Goal: Transaction & Acquisition: Purchase product/service

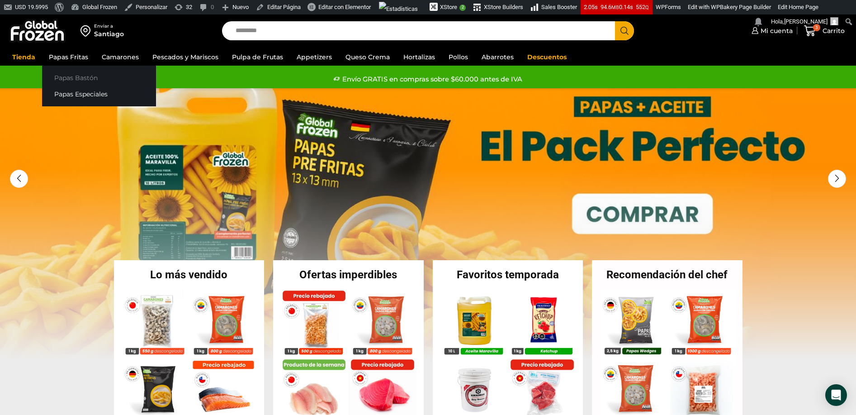
click at [67, 81] on link "Papas Bastón" at bounding box center [99, 77] width 114 height 17
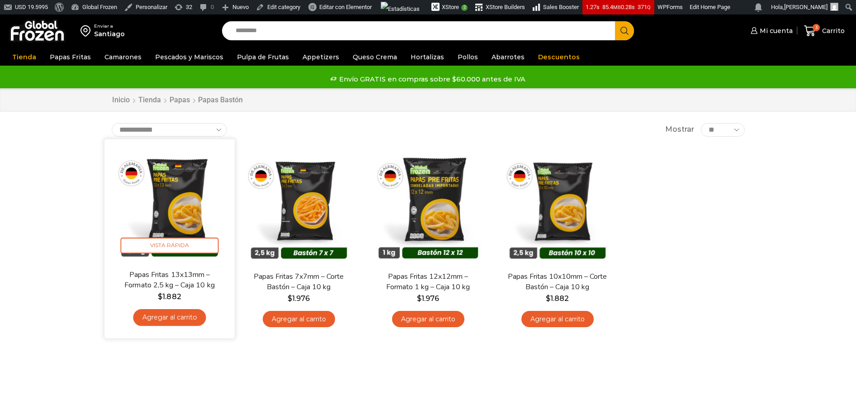
click at [191, 207] on img at bounding box center [169, 204] width 117 height 117
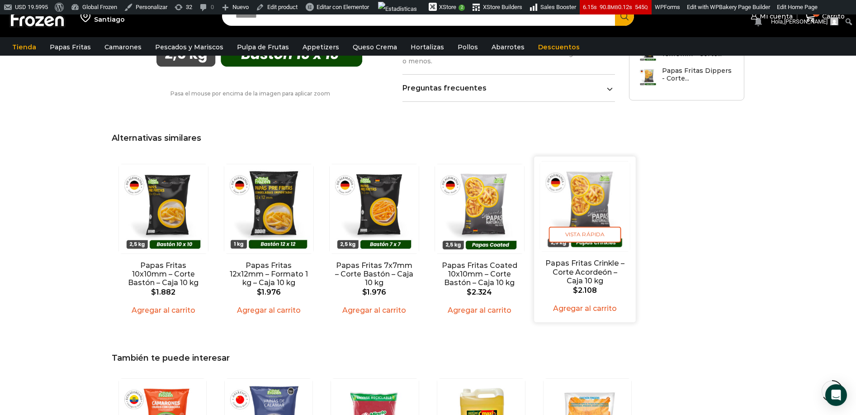
scroll to position [737, 0]
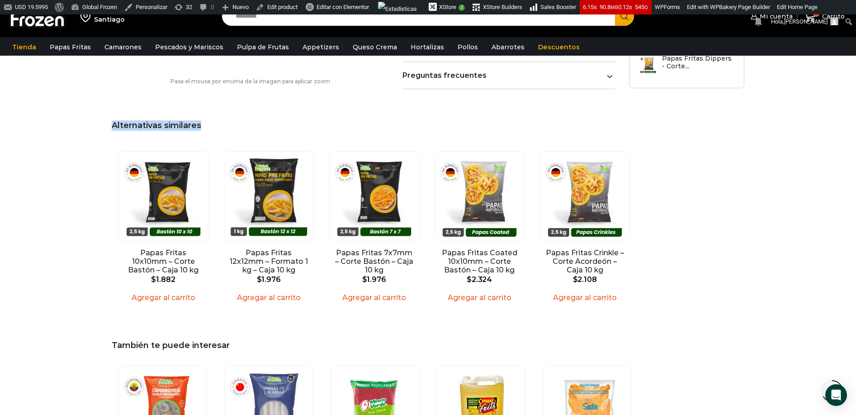
drag, startPoint x: 113, startPoint y: 127, endPoint x: 207, endPoint y: 127, distance: 94.1
click at [207, 127] on h2 "Alternativas similares" at bounding box center [428, 126] width 633 height 10
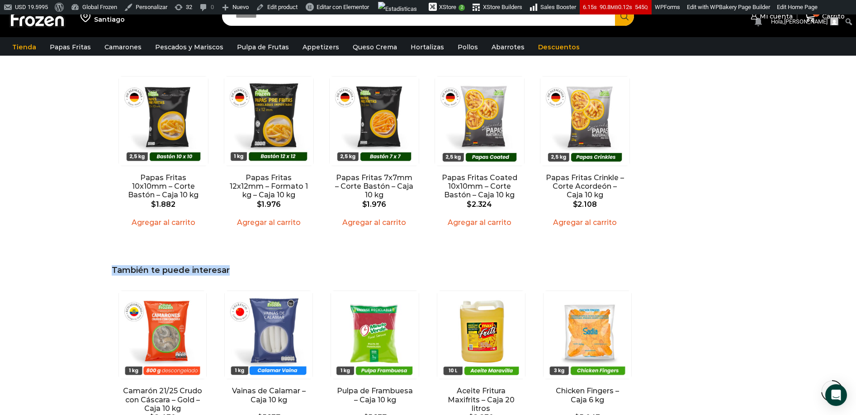
drag, startPoint x: 109, startPoint y: 271, endPoint x: 297, endPoint y: 267, distance: 188.7
click at [297, 267] on div "Productos relacionados En stock Vista Rápida Papas Fritas 7x7mm – Corte Bastón …" at bounding box center [428, 239] width 647 height 433
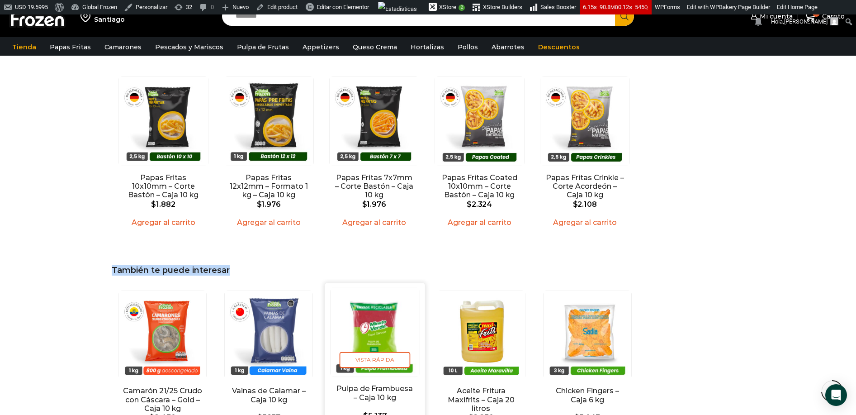
scroll to position [849, 0]
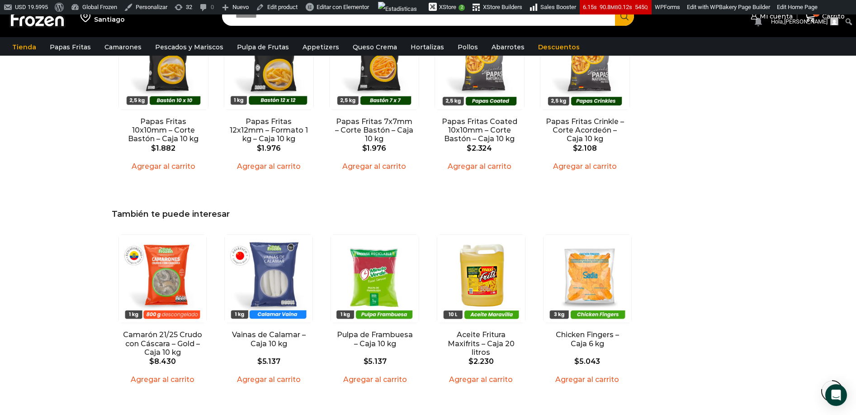
click at [687, 271] on div "En stock Vista Rápida Camarón 21/25 Crudo con Cáscara – Gold – Caja 10 kg $ 8.4…" at bounding box center [428, 311] width 631 height 163
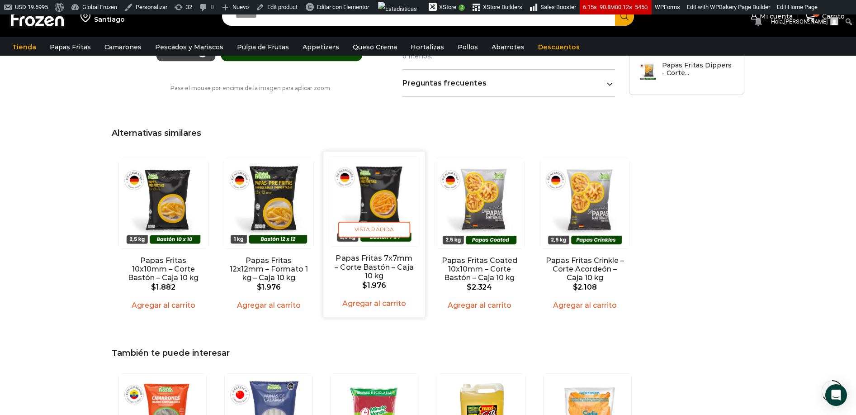
scroll to position [730, 0]
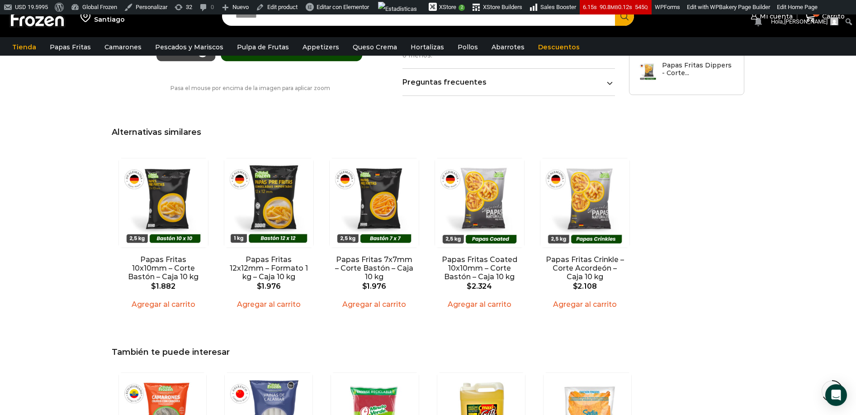
click at [108, 131] on div "Productos relacionados En stock Vista Rápida Papas Fritas 7x7mm – Corte Bastón …" at bounding box center [428, 321] width 647 height 433
drag, startPoint x: 110, startPoint y: 131, endPoint x: 151, endPoint y: 131, distance: 40.7
click at [151, 131] on div "Productos relacionados En stock Vista Rápida Papas Fritas 7x7mm – Corte Bastón …" at bounding box center [428, 321] width 647 height 433
click at [168, 131] on span "Alternativas similares" at bounding box center [157, 132] width 90 height 10
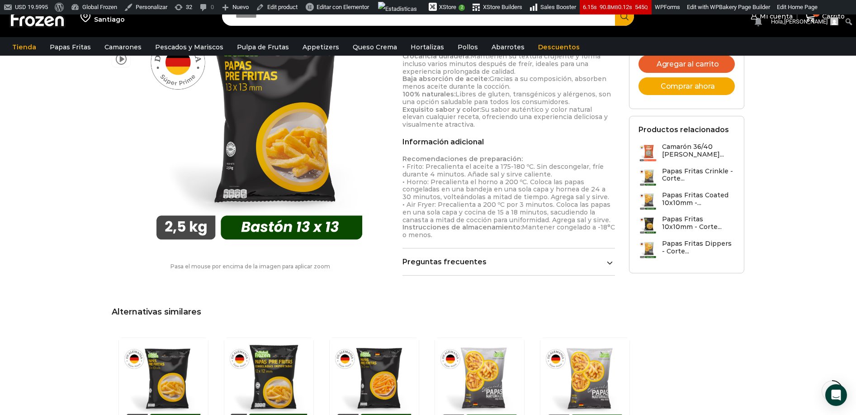
scroll to position [552, 0]
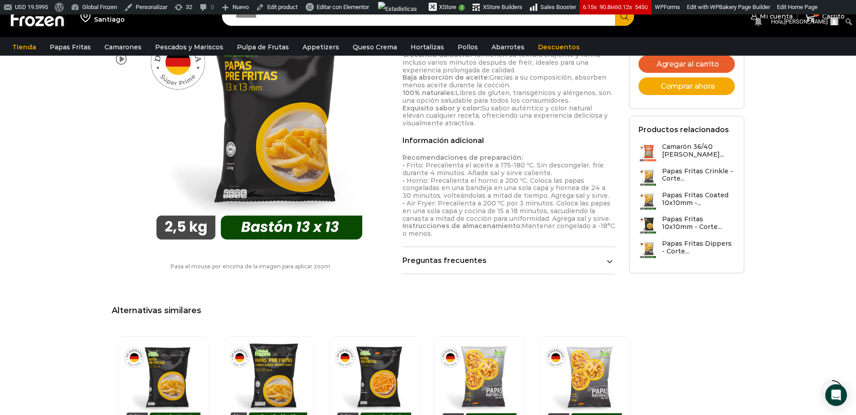
click at [660, 134] on h2 "Productos relacionados" at bounding box center [684, 129] width 90 height 9
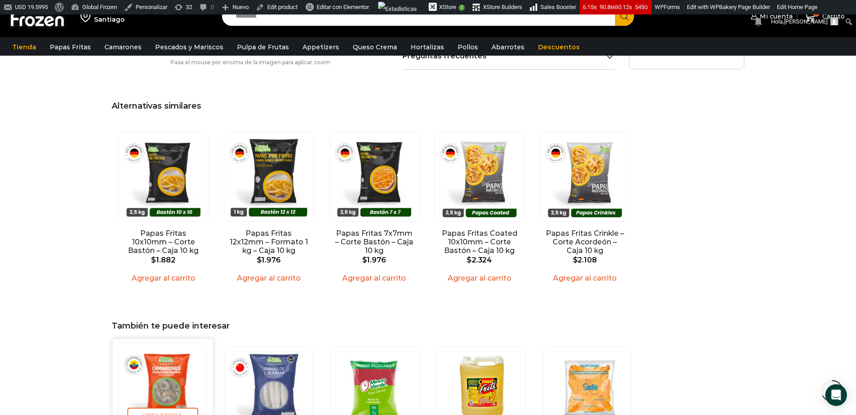
scroll to position [801, 0]
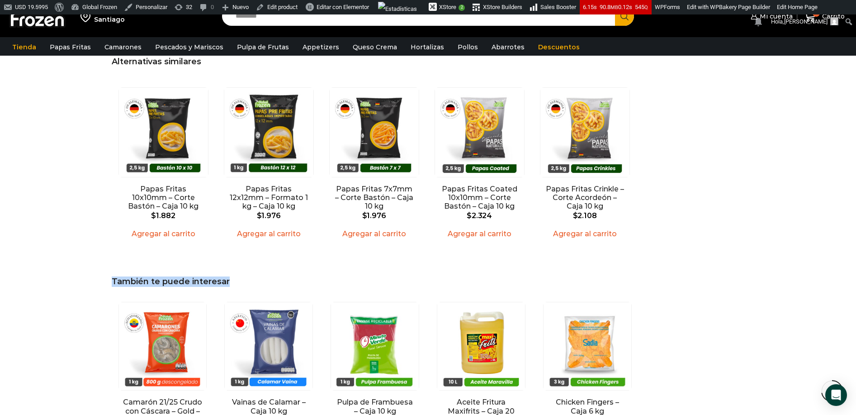
drag, startPoint x: 112, startPoint y: 281, endPoint x: 232, endPoint y: 279, distance: 120.4
click at [232, 279] on div "Productos relacionados En stock Vista Rápida Papas Fritas 7x7mm – Corte Bastón …" at bounding box center [428, 250] width 647 height 433
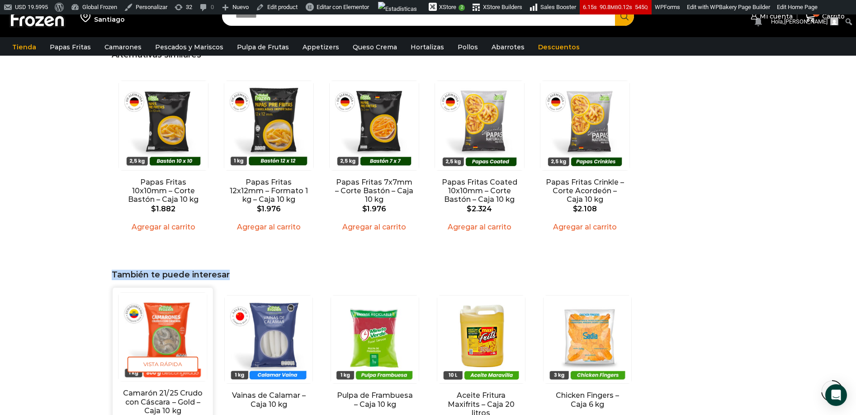
scroll to position [807, 0]
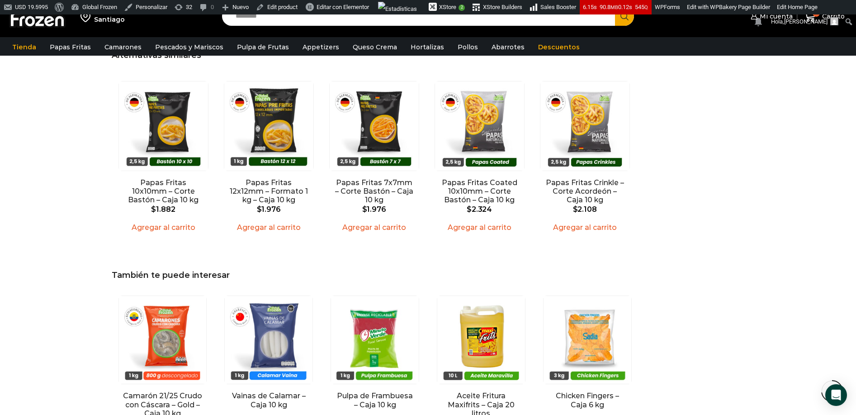
click at [271, 264] on div "Productos relacionados En stock Vista Rápida Papas Fritas 7x7mm – Corte Bastón …" at bounding box center [428, 244] width 647 height 433
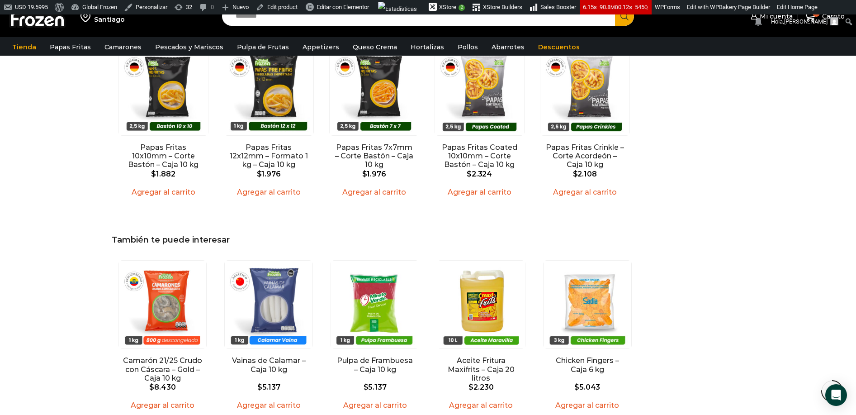
scroll to position [854, 0]
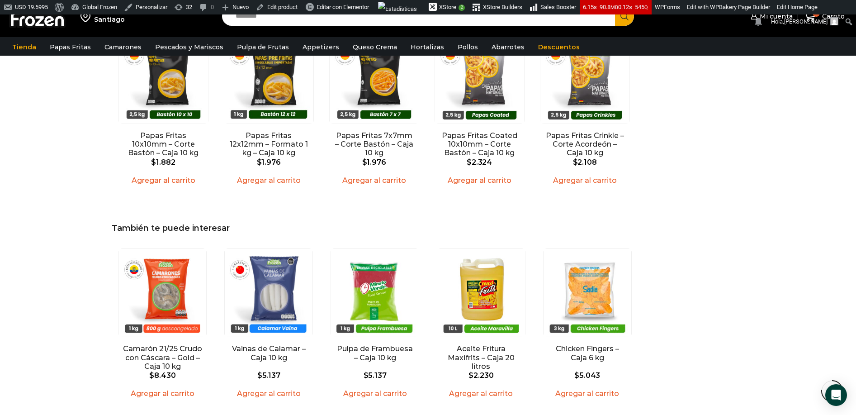
click at [117, 230] on span "También te puede interesar" at bounding box center [171, 228] width 118 height 10
drag, startPoint x: 113, startPoint y: 228, endPoint x: 243, endPoint y: 232, distance: 129.9
click at [243, 232] on h2 "También te puede interesar" at bounding box center [428, 229] width 633 height 10
click at [237, 230] on h2 "También te puede interesar" at bounding box center [428, 229] width 633 height 10
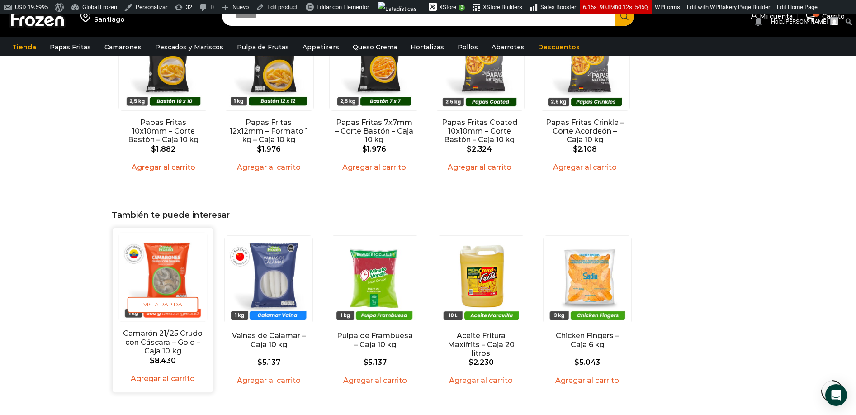
scroll to position [923, 0]
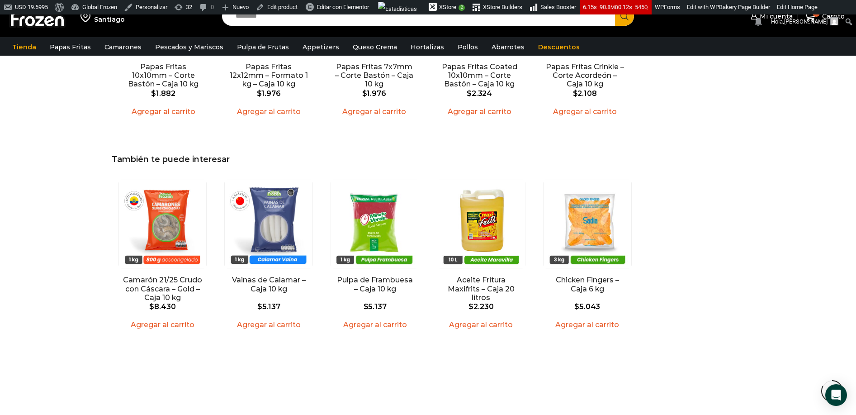
click at [134, 163] on span "También te puede interesar" at bounding box center [171, 159] width 118 height 10
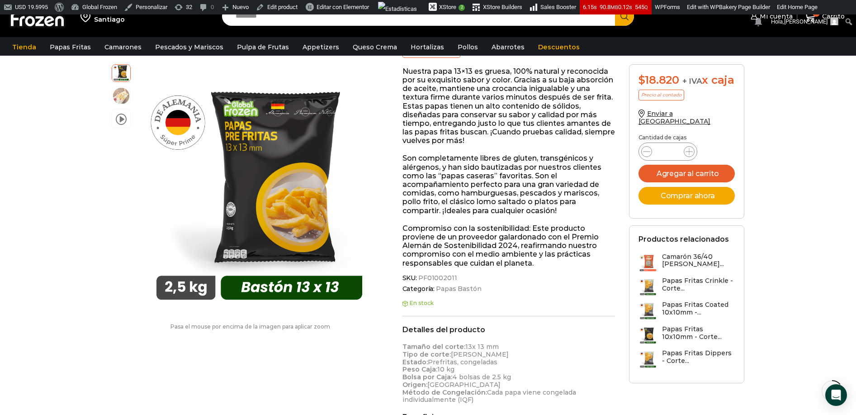
scroll to position [157, 0]
click at [666, 173] on button "Agregar al carrito" at bounding box center [687, 174] width 97 height 18
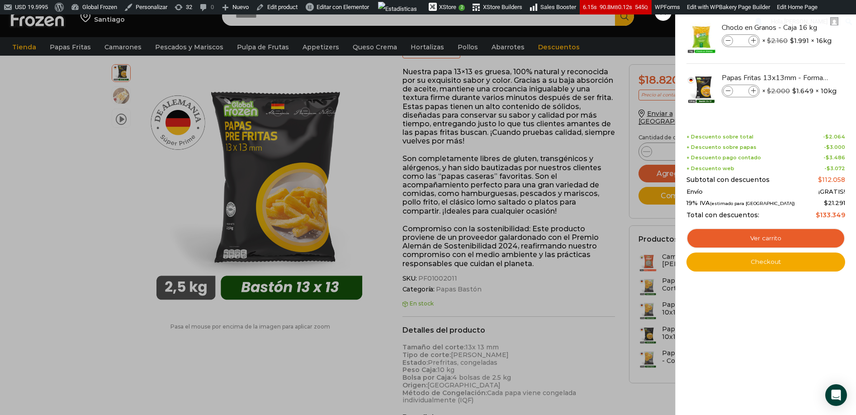
click at [802, 27] on div "4 Carrito 4 4 Shopping Cart *" at bounding box center [824, 16] width 45 height 21
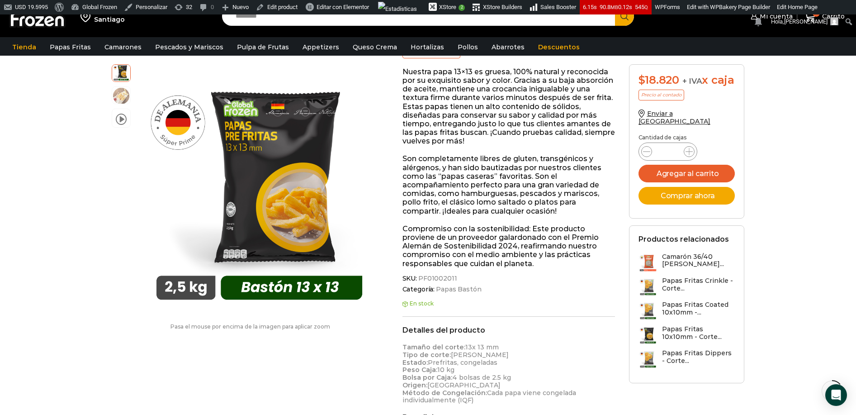
click at [125, 37] on div "Enviar a Santiago Search input Search Mi cuenta" at bounding box center [428, 18] width 856 height 37
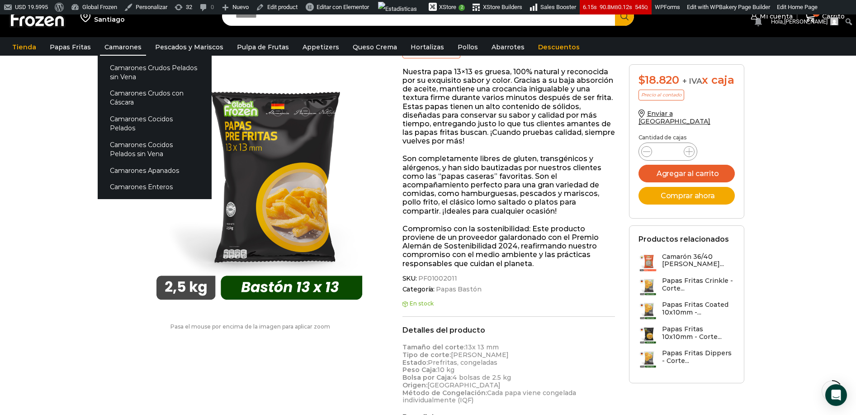
click at [128, 43] on link "Camarones" at bounding box center [123, 46] width 46 height 17
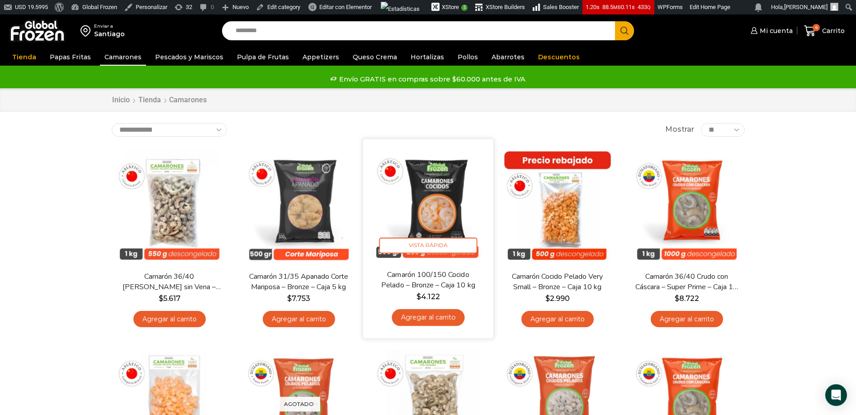
click at [437, 186] on img at bounding box center [428, 204] width 117 height 117
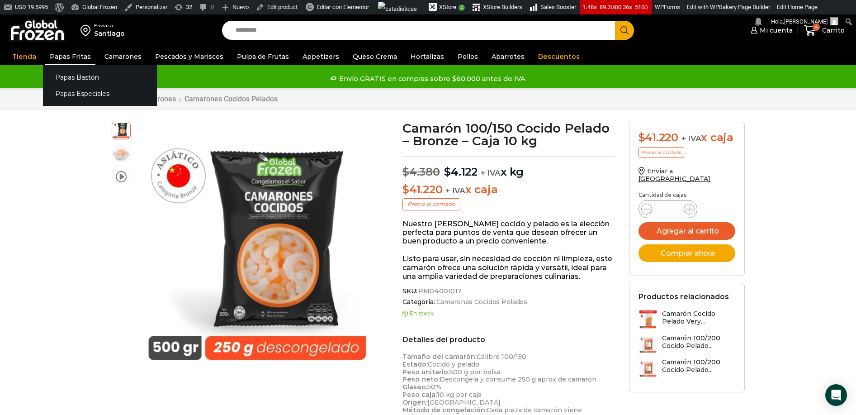
click at [64, 59] on link "Papas Fritas" at bounding box center [70, 56] width 50 height 17
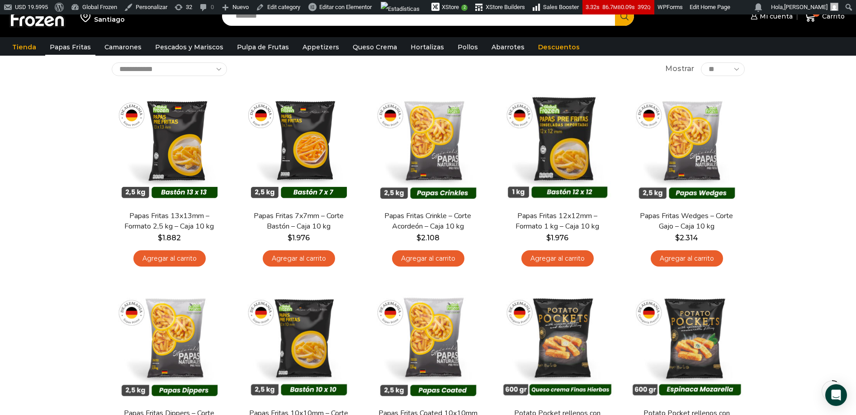
scroll to position [73, 0]
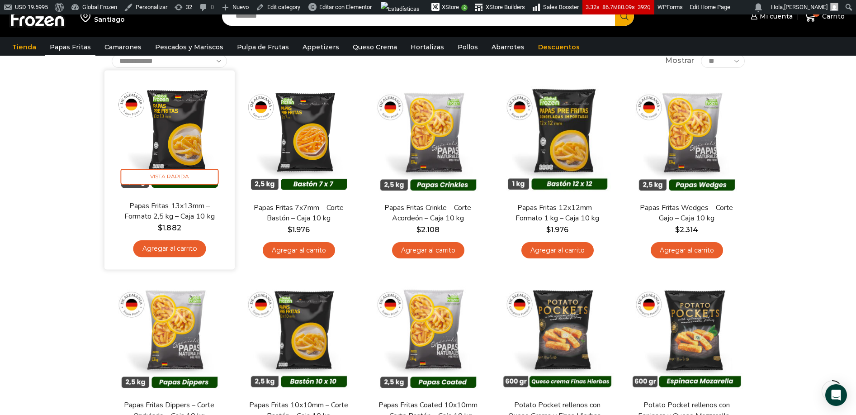
click at [180, 134] on img at bounding box center [169, 135] width 117 height 117
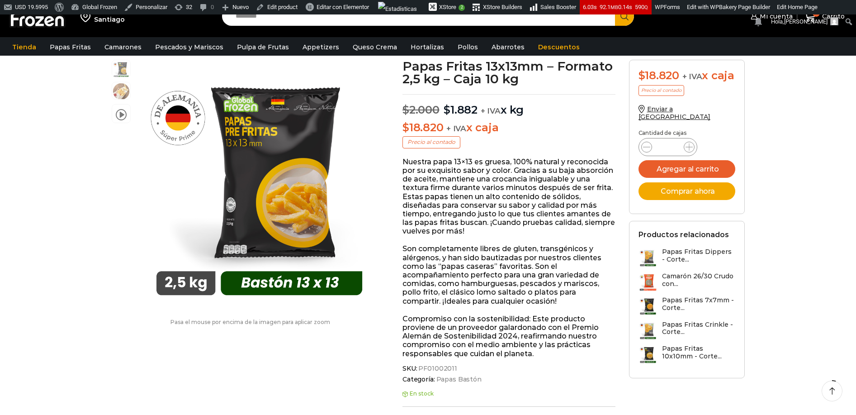
scroll to position [68, 0]
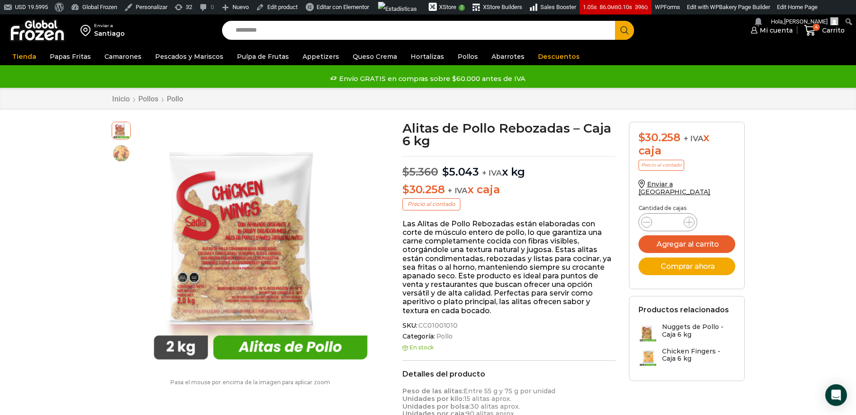
scroll to position [0, 0]
type input "*******"
click at [615, 21] on button "Search" at bounding box center [624, 30] width 19 height 19
